Goal: Task Accomplishment & Management: Manage account settings

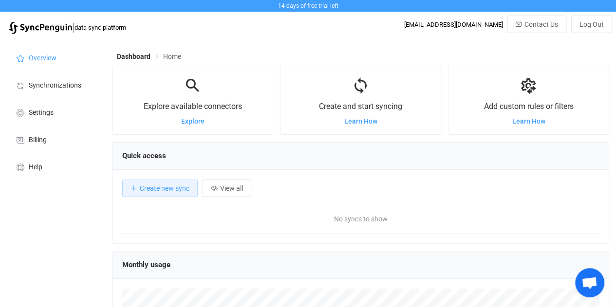
scroll to position [188, 496]
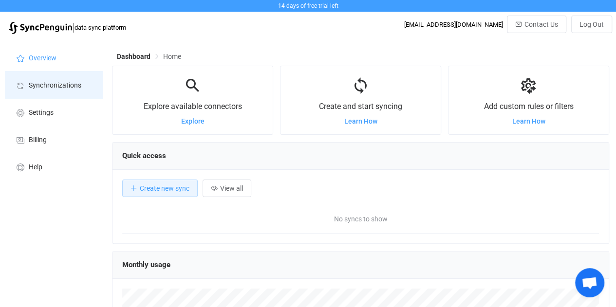
click at [46, 82] on span "Synchronizations" at bounding box center [55, 86] width 53 height 8
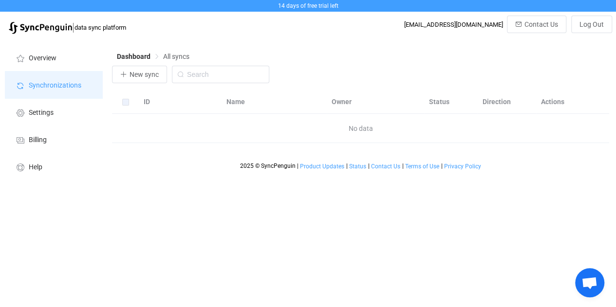
click at [47, 82] on span "Synchronizations" at bounding box center [55, 86] width 53 height 8
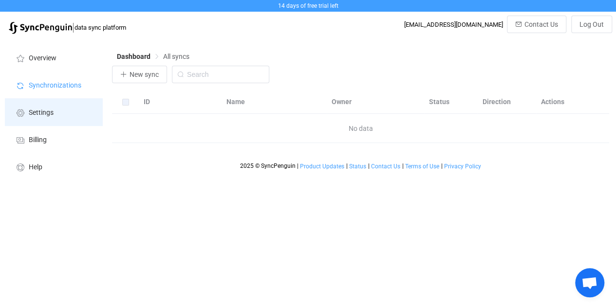
click at [39, 109] on span "Settings" at bounding box center [41, 113] width 25 height 8
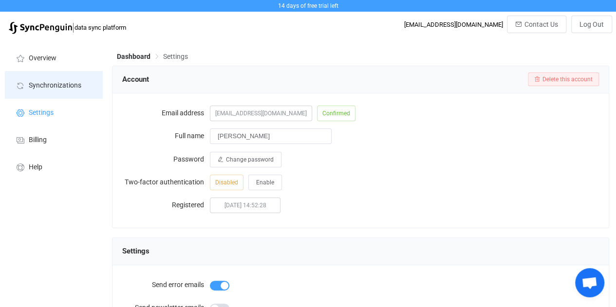
click at [50, 91] on li "Synchronizations" at bounding box center [53, 84] width 97 height 27
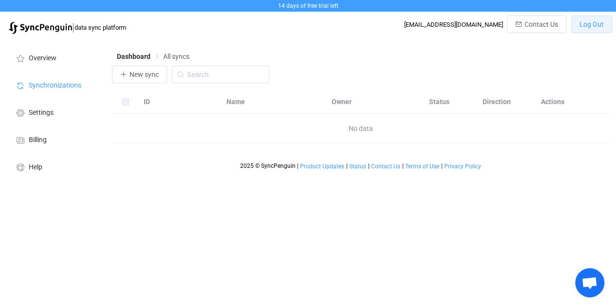
click at [587, 19] on button "Log Out" at bounding box center [591, 25] width 41 height 18
